Goal: Task Accomplishment & Management: Use online tool/utility

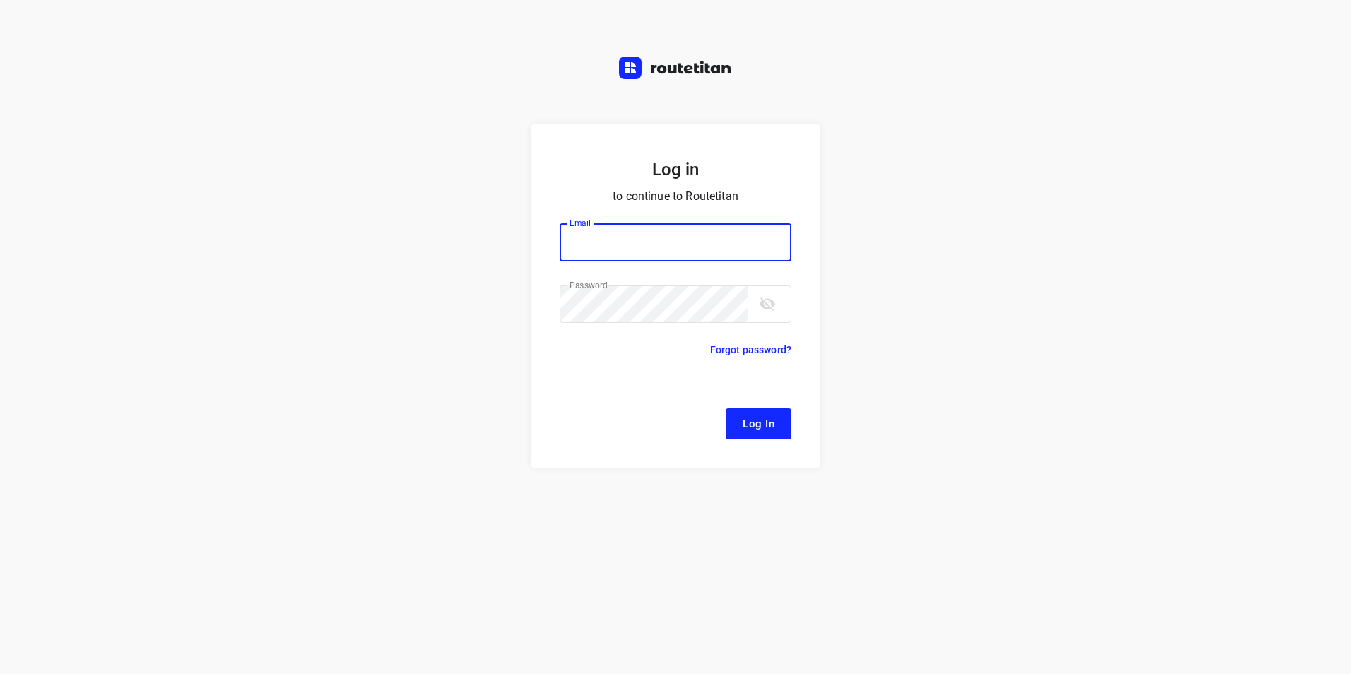
type input "[EMAIL_ADDRESS][DOMAIN_NAME]"
click at [772, 423] on span "Log In" at bounding box center [759, 424] width 32 height 18
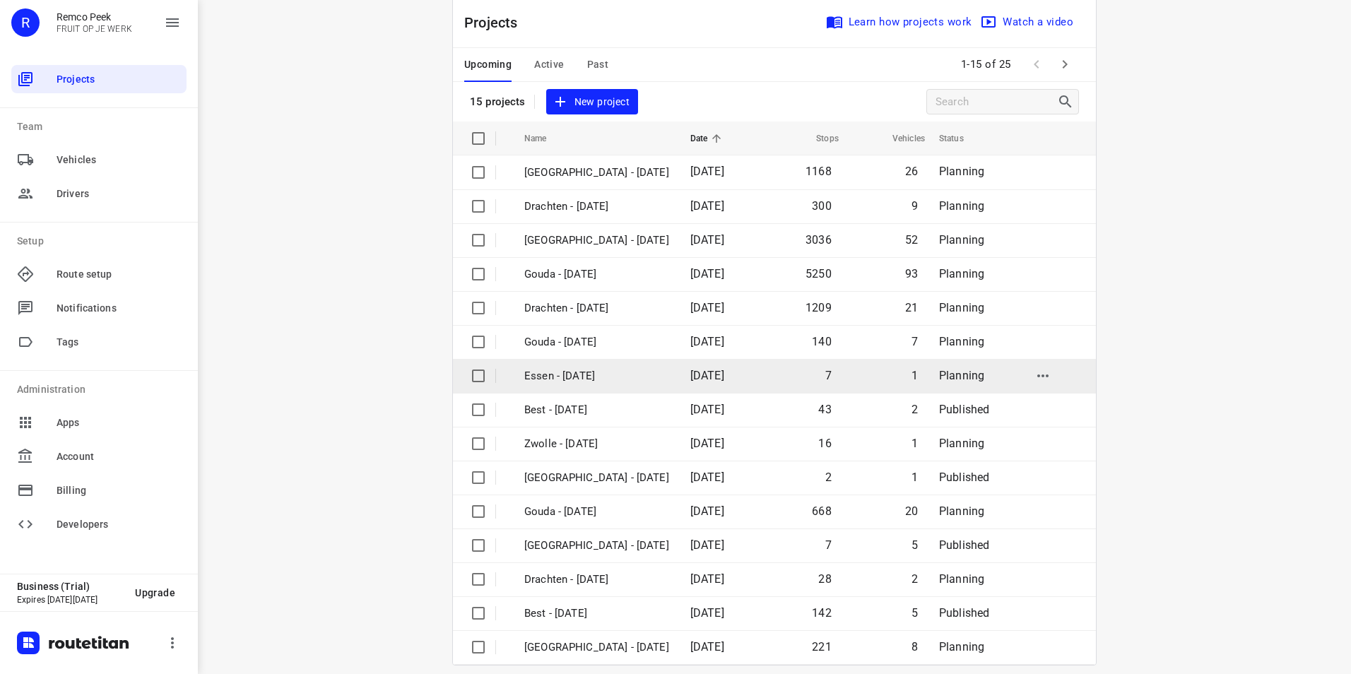
scroll to position [40, 0]
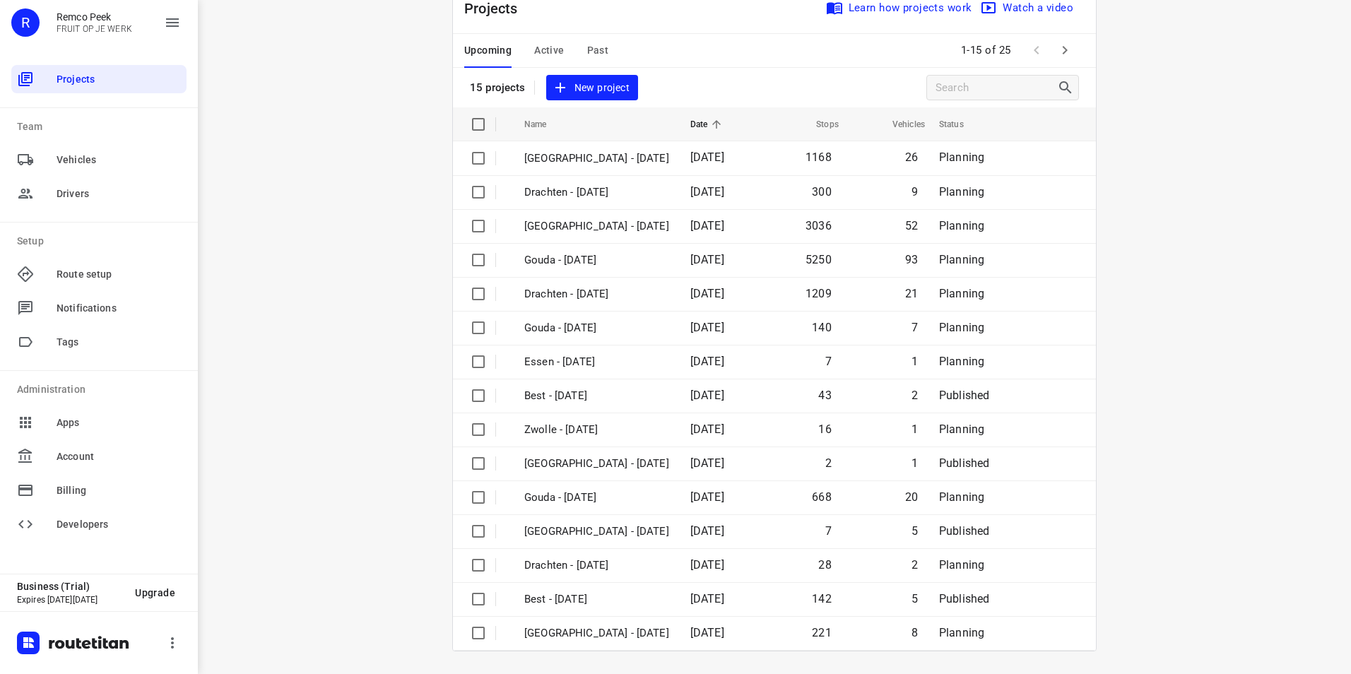
click at [1068, 54] on icon "button" at bounding box center [1064, 50] width 17 height 17
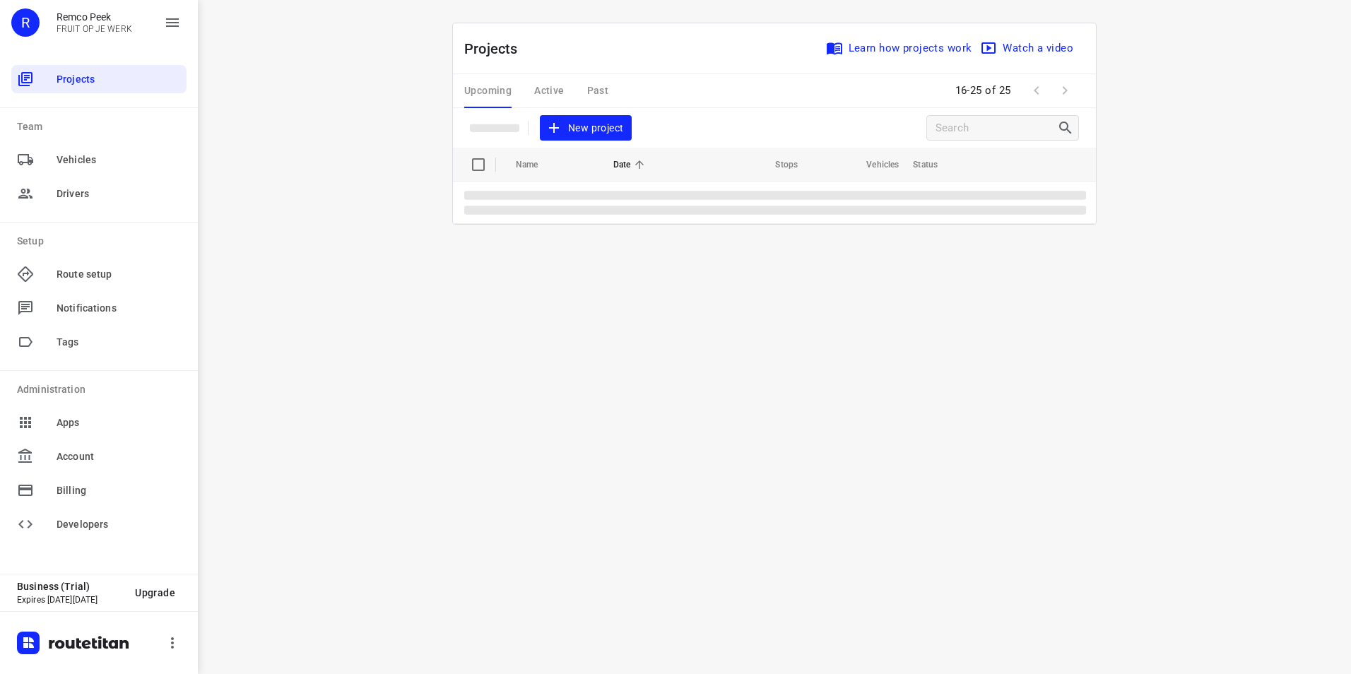
scroll to position [0, 0]
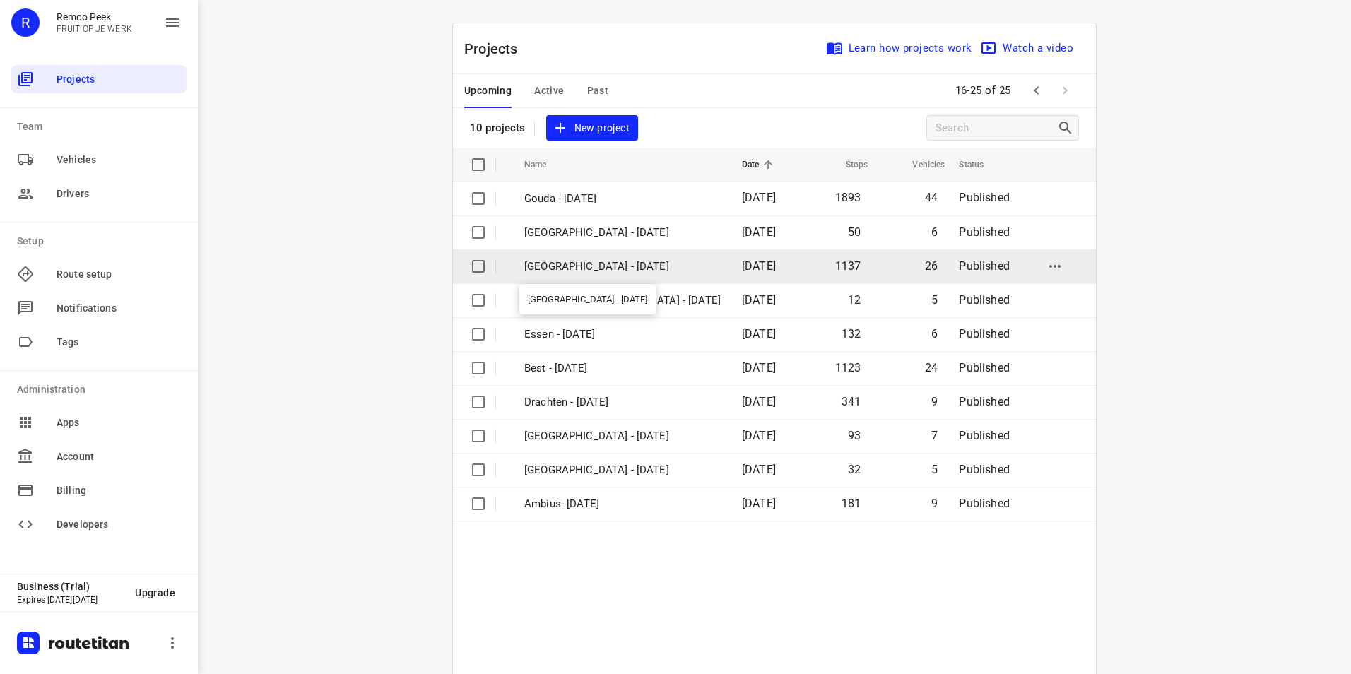
click at [570, 261] on p "[GEOGRAPHIC_DATA] - [DATE]" at bounding box center [622, 267] width 196 height 16
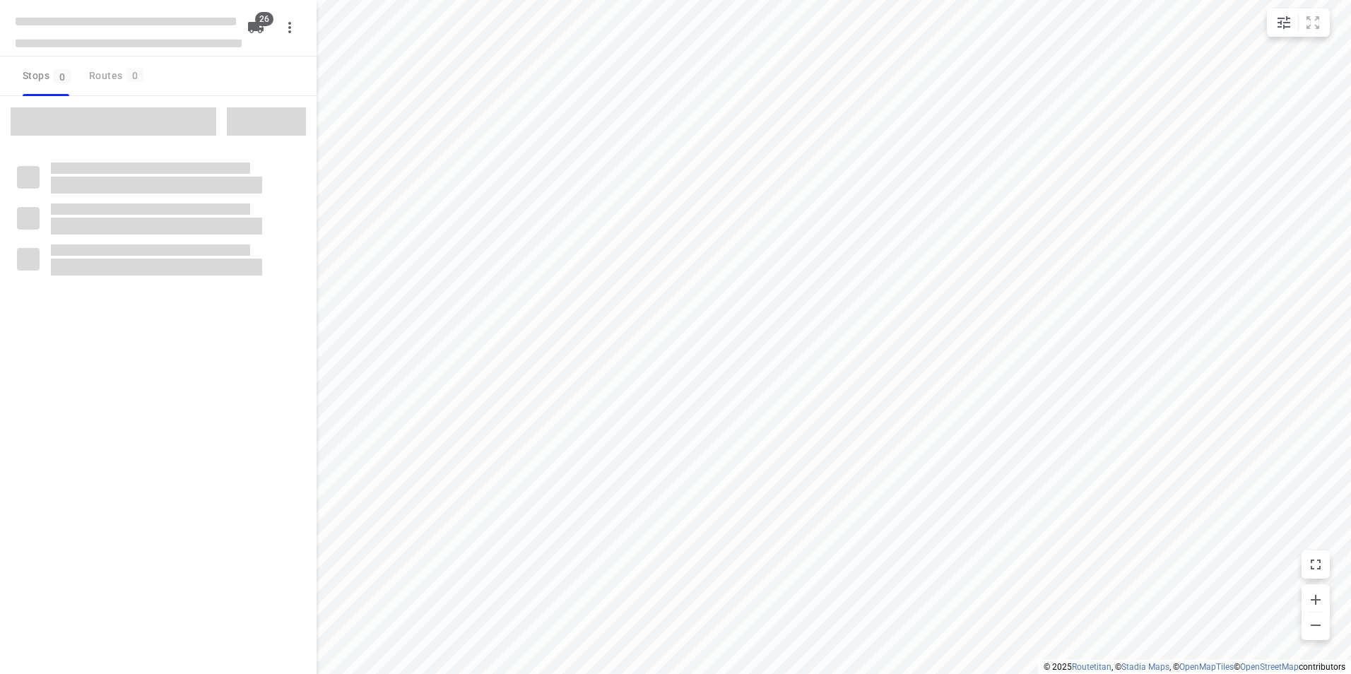
checkbox input "true"
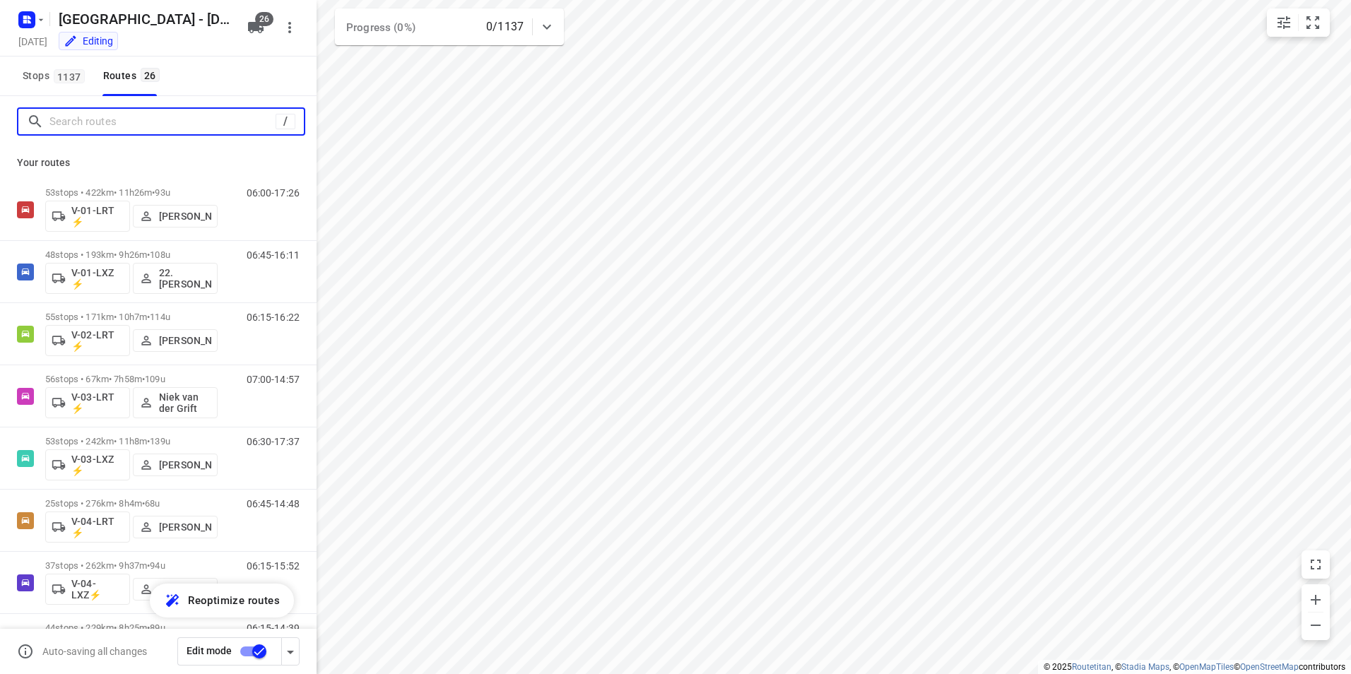
click at [110, 121] on input "Search routes" at bounding box center [162, 122] width 226 height 22
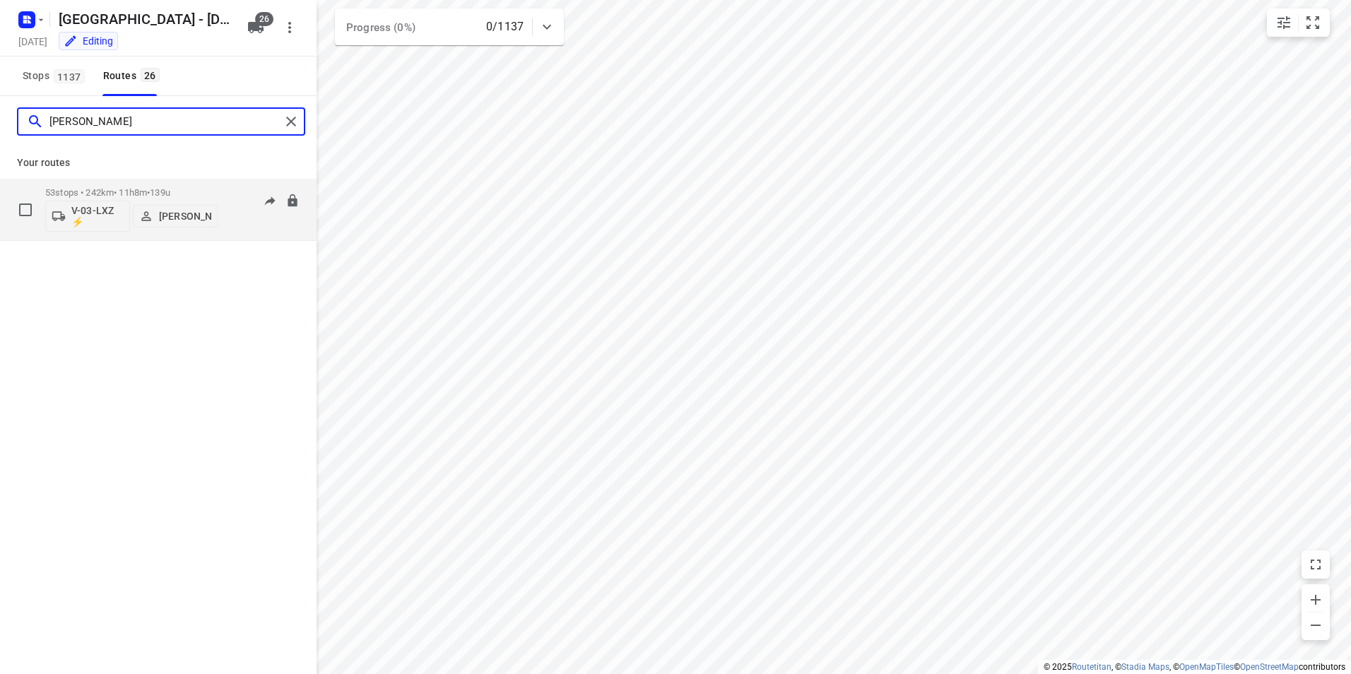
type input "[PERSON_NAME]"
click at [167, 189] on span "139u" at bounding box center [160, 192] width 20 height 11
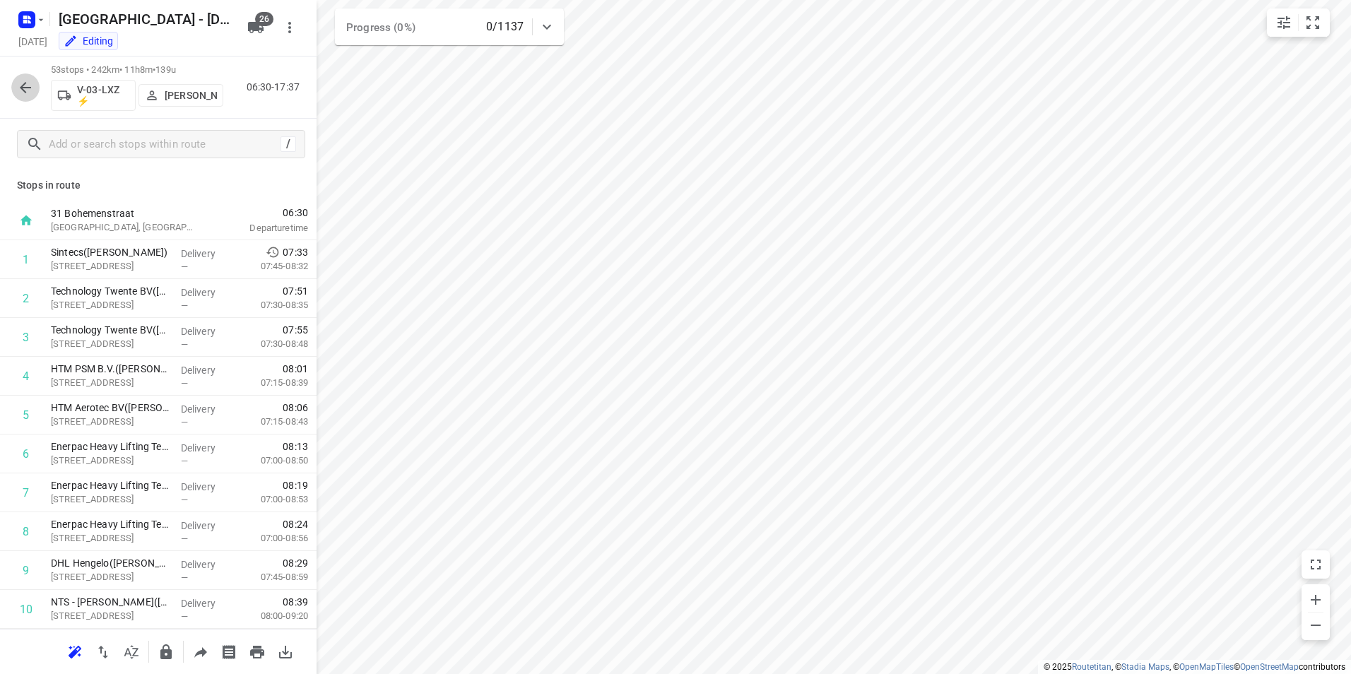
click at [18, 92] on icon "button" at bounding box center [25, 87] width 17 height 17
